Goal: Information Seeking & Learning: Learn about a topic

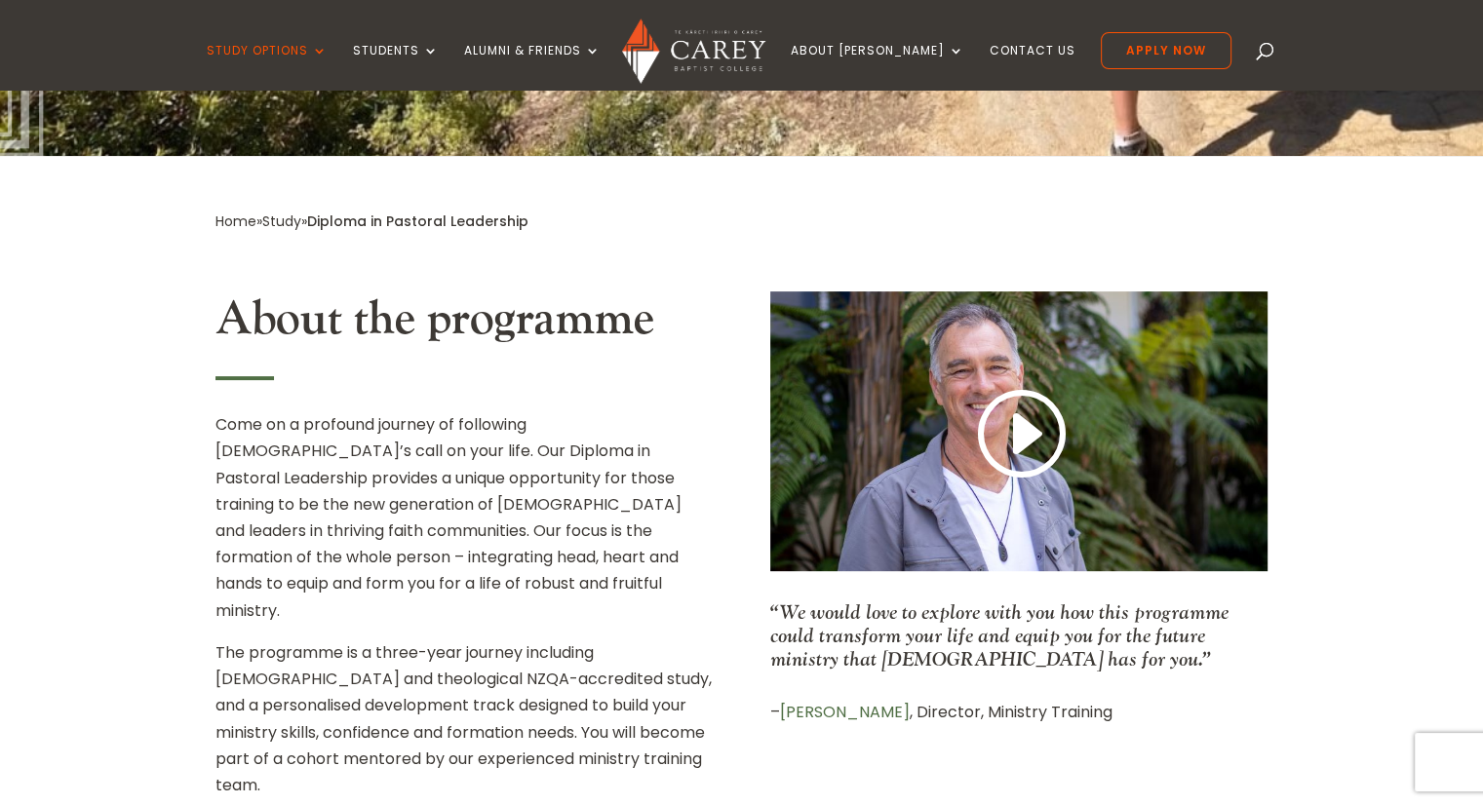
scroll to position [487, 0]
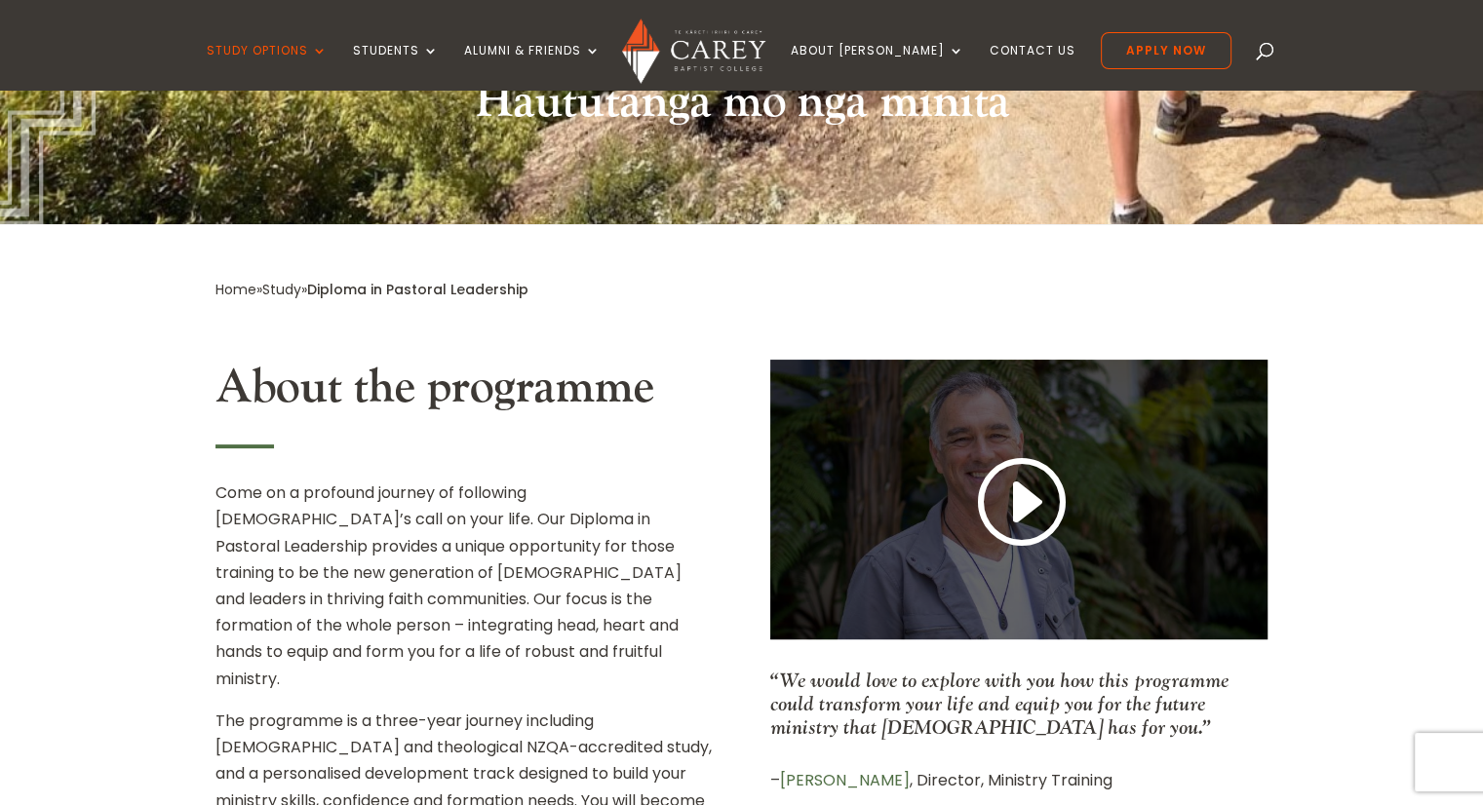
click at [1004, 496] on link at bounding box center [1019, 503] width 94 height 102
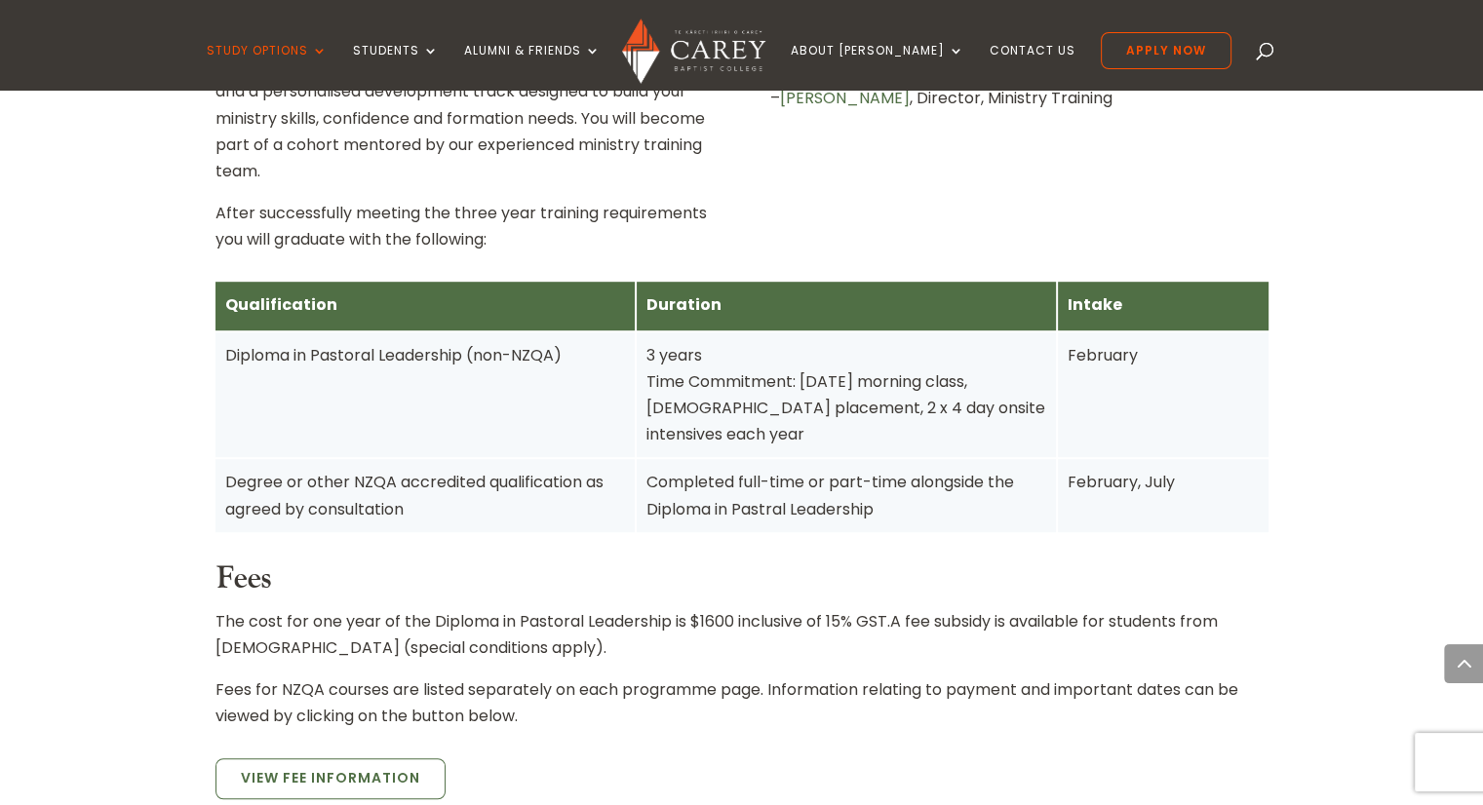
scroll to position [585, 0]
